Goal: Task Accomplishment & Management: Manage account settings

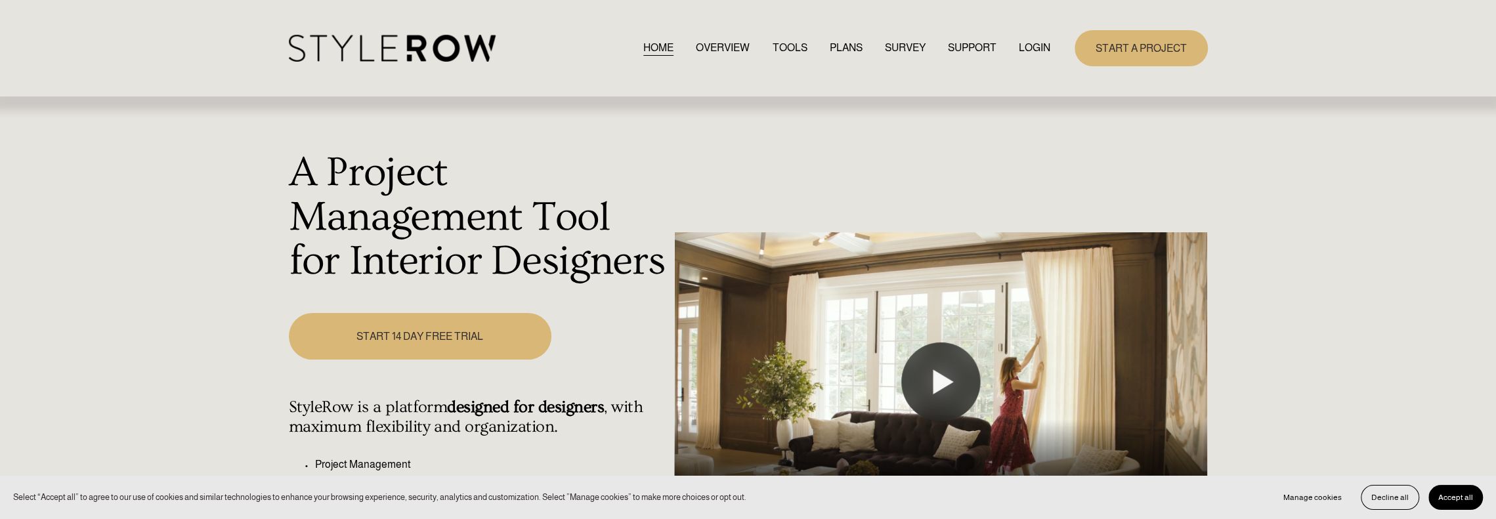
click at [1039, 47] on link "LOGIN" at bounding box center [1035, 48] width 32 height 18
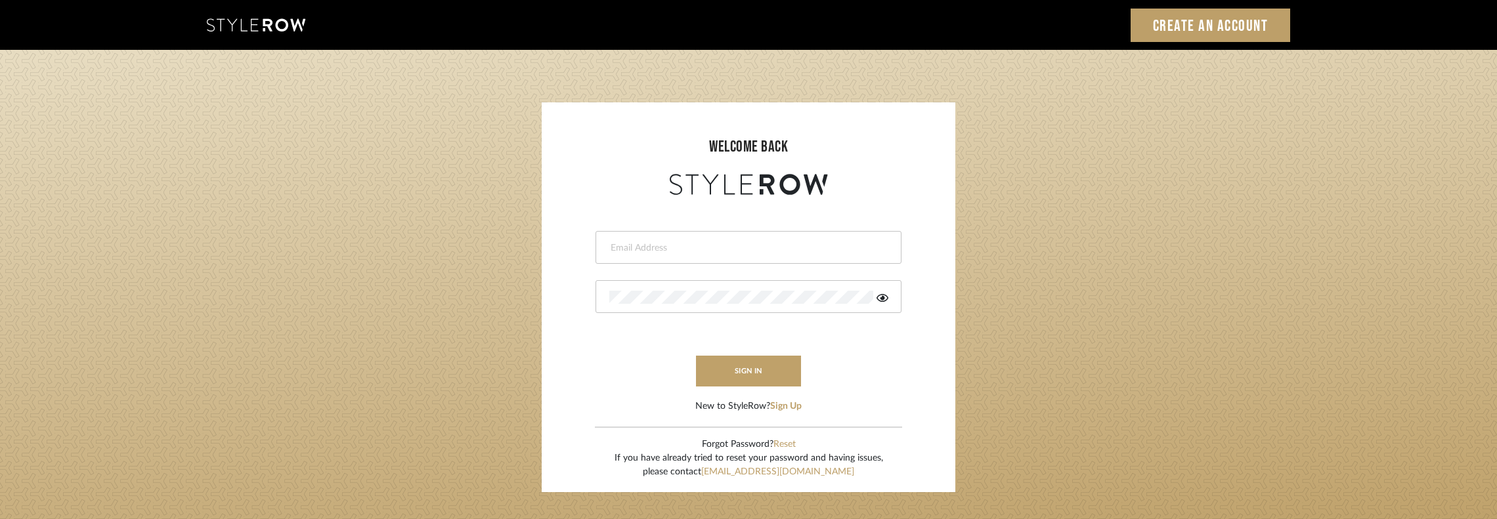
click at [706, 253] on input "email" at bounding box center [746, 248] width 275 height 13
type input "leslie@roomerslimited.com"
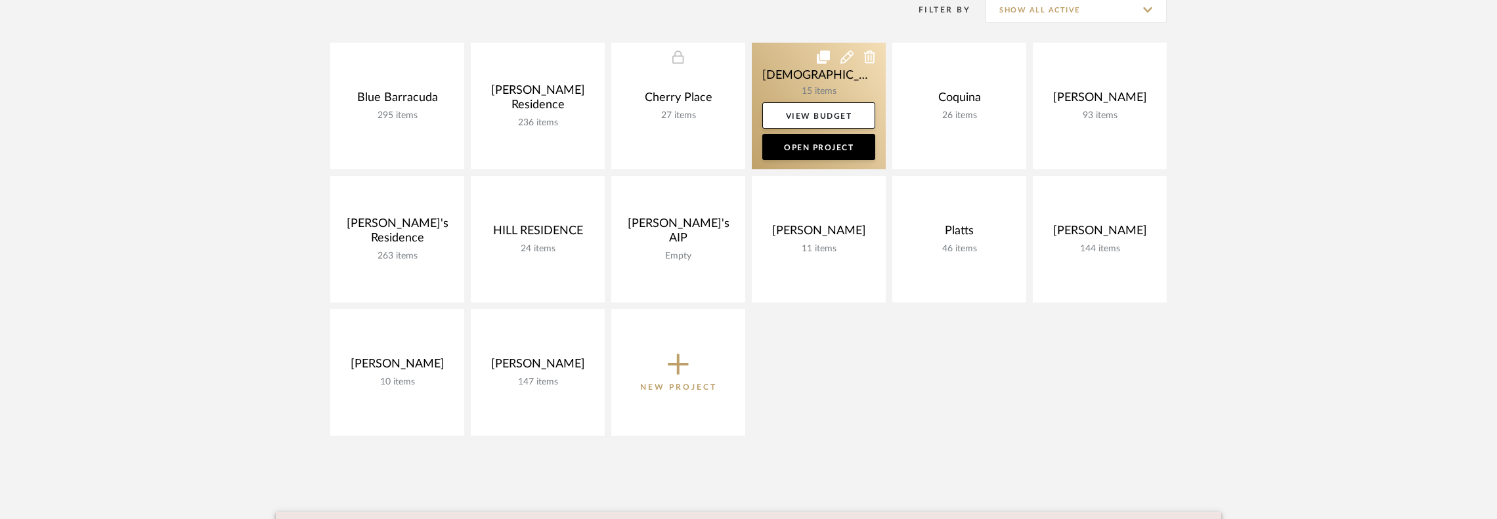
scroll to position [263, 0]
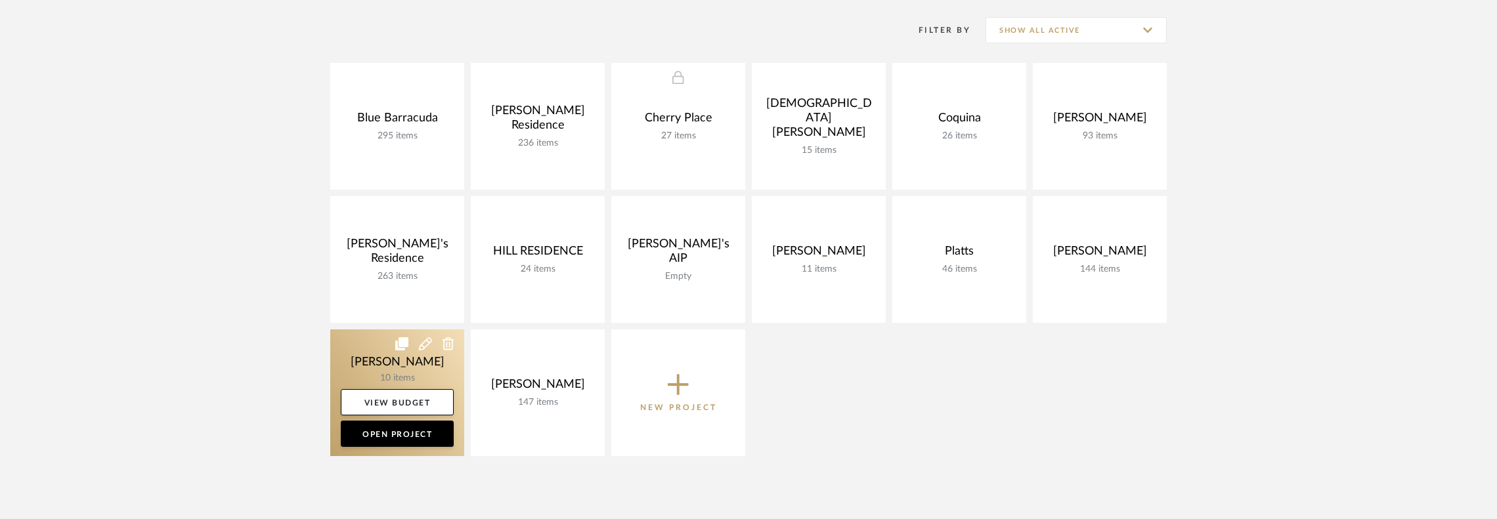
click at [381, 357] on link at bounding box center [397, 393] width 134 height 127
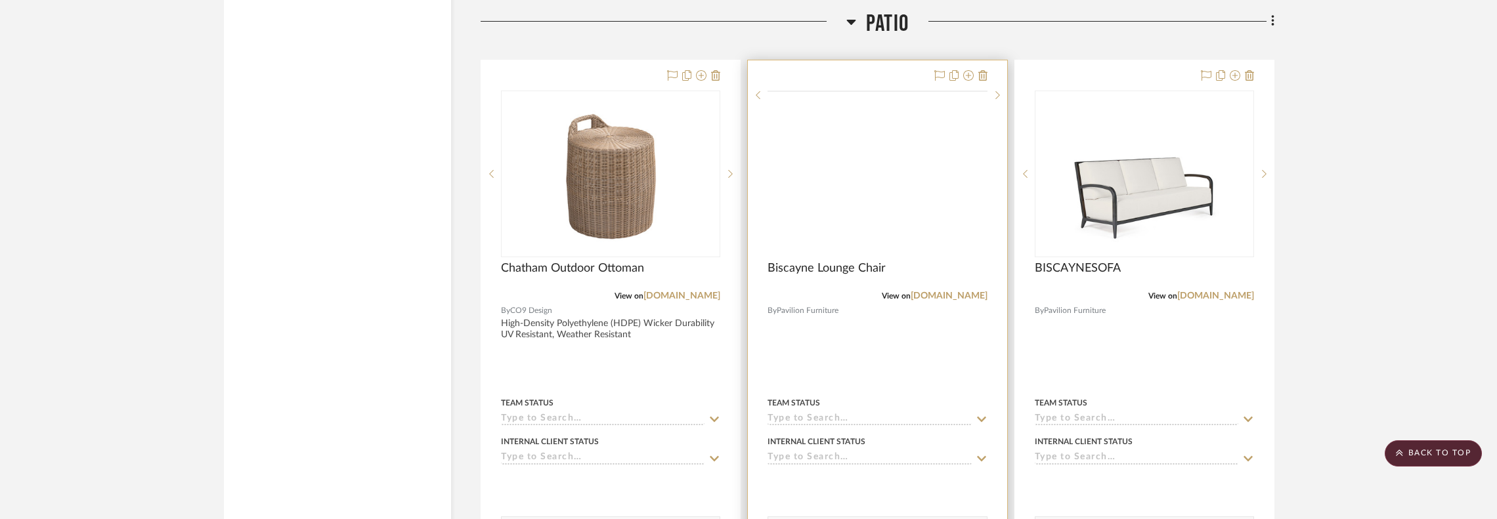
scroll to position [1325, 0]
